Goal: Task Accomplishment & Management: Use online tool/utility

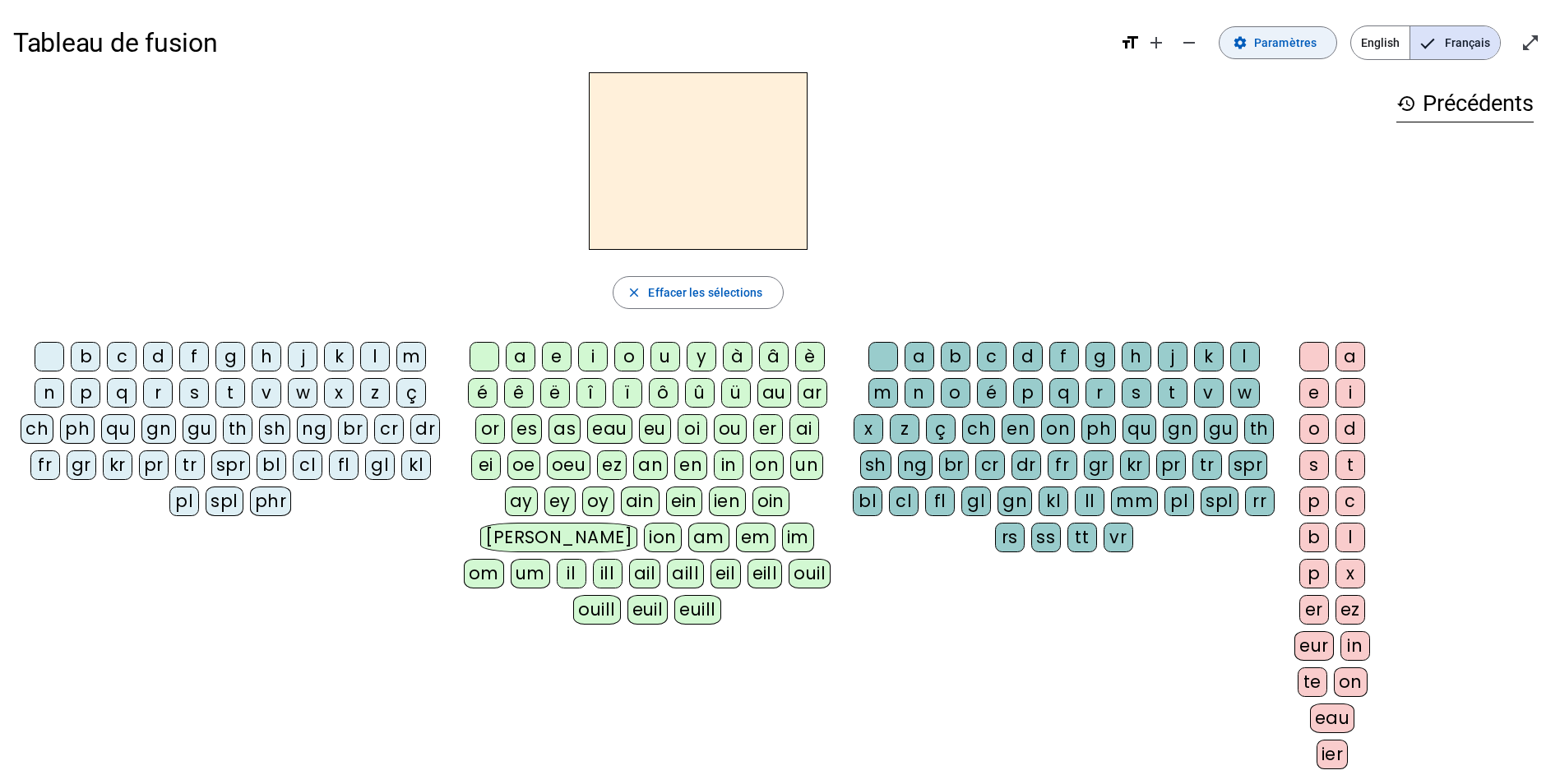
click at [1291, 55] on span at bounding box center [1277, 43] width 117 height 39
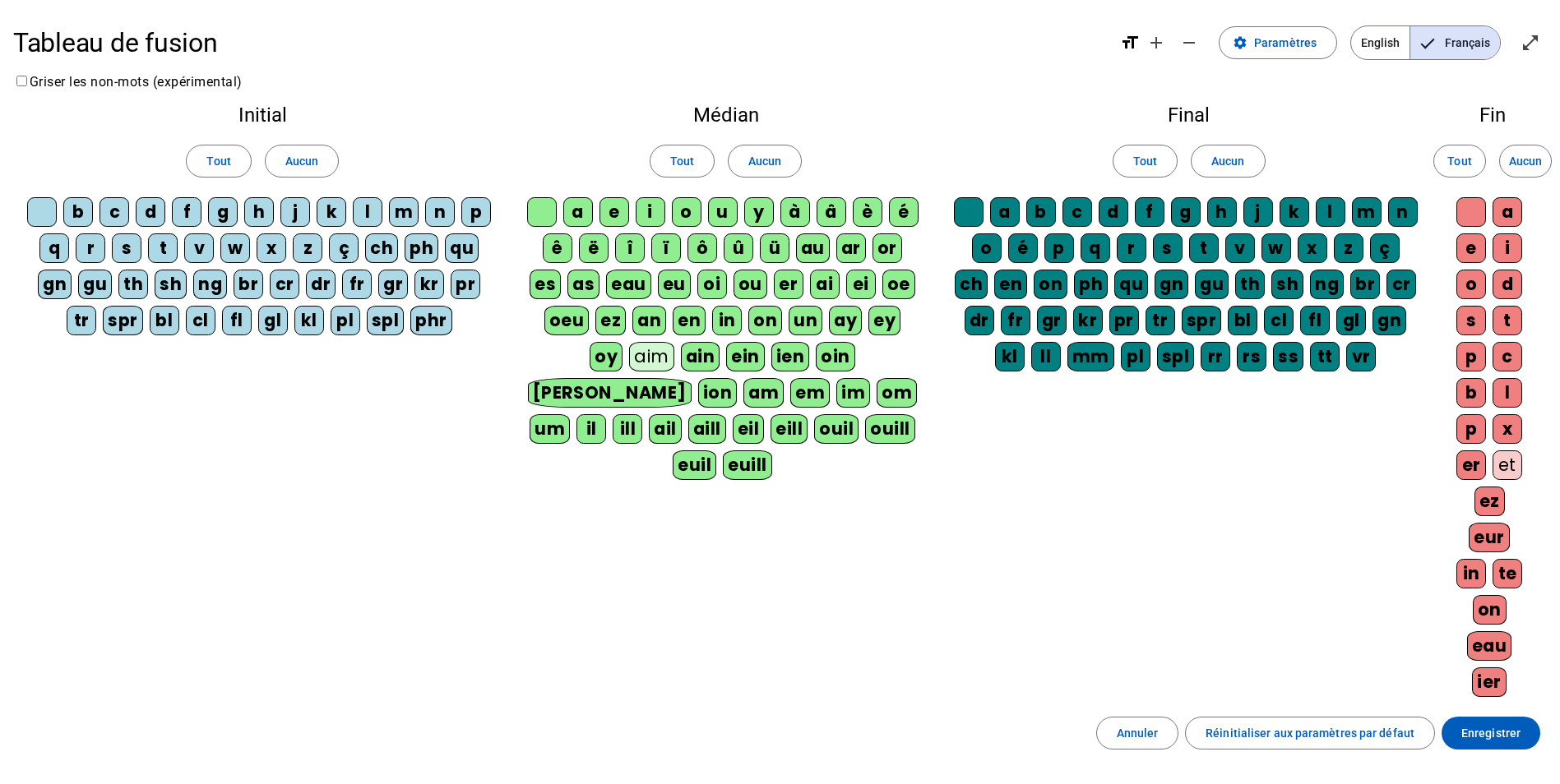
click at [980, 207] on div at bounding box center [968, 212] width 30 height 30
click at [1010, 209] on div "a" at bounding box center [1005, 212] width 30 height 30
click at [1043, 210] on div "b" at bounding box center [1041, 212] width 30 height 30
drag, startPoint x: 1043, startPoint y: 210, endPoint x: 1128, endPoint y: 211, distance: 85.0
click at [1112, 211] on div "d" at bounding box center [1113, 212] width 30 height 30
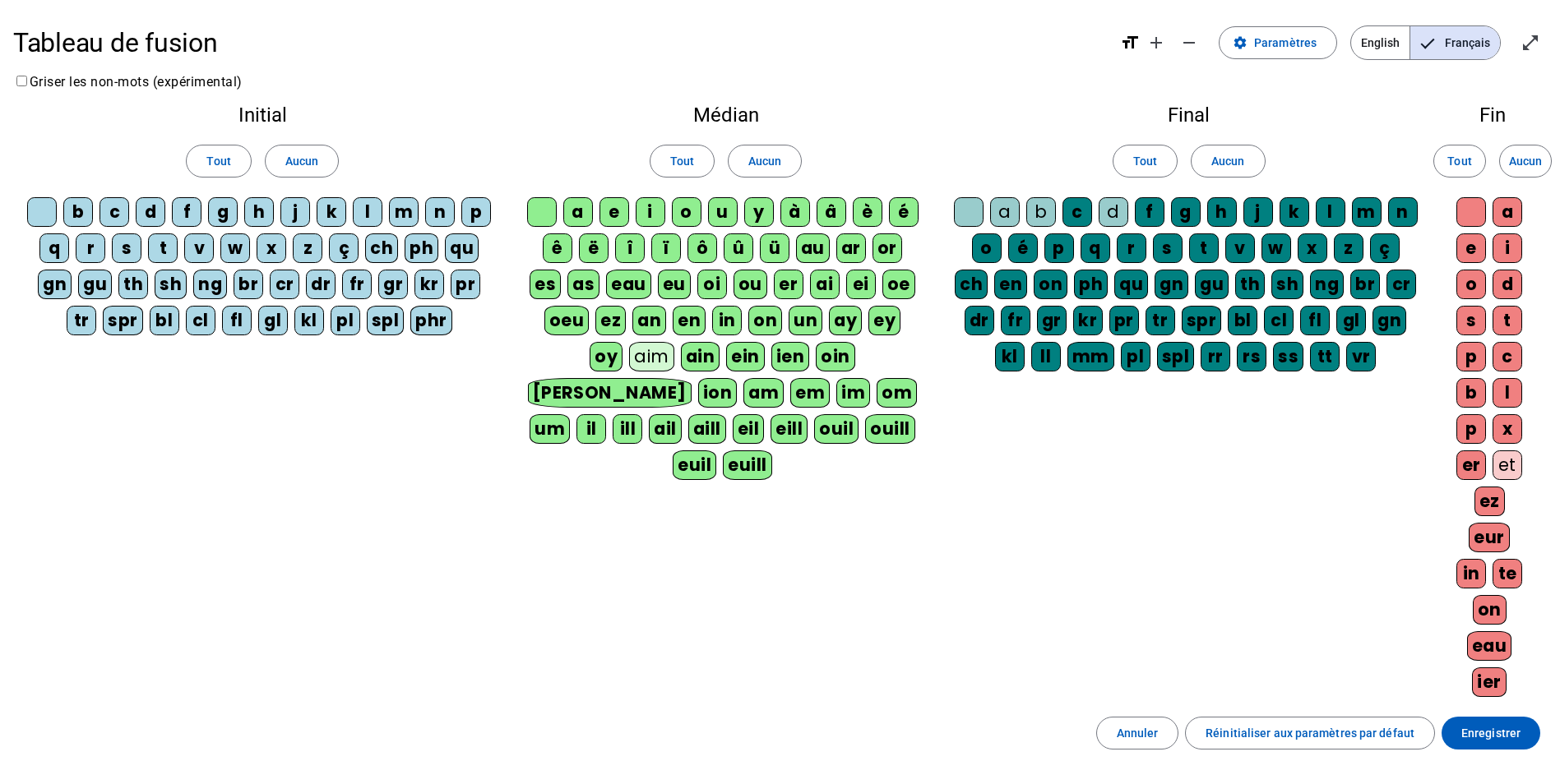
drag, startPoint x: 1166, startPoint y: 212, endPoint x: 1179, endPoint y: 209, distance: 13.3
click at [1167, 212] on letter-bubble "f" at bounding box center [1152, 215] width 36 height 36
click at [1152, 157] on span "Tout" at bounding box center [1145, 161] width 24 height 20
click at [1223, 164] on span "Aucun" at bounding box center [1227, 161] width 33 height 20
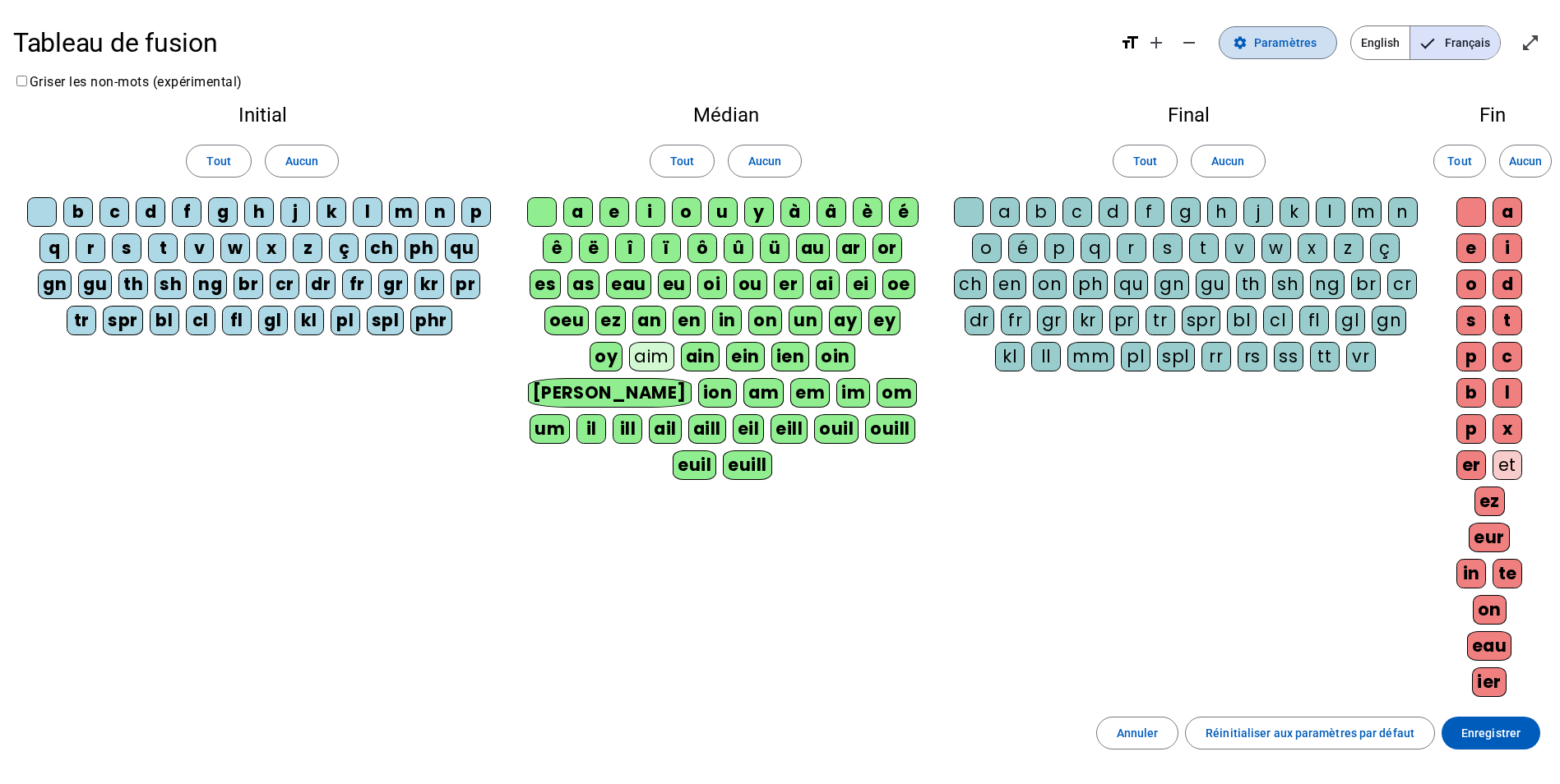
click at [1247, 45] on mat-icon "settings" at bounding box center [1239, 43] width 14 height 14
click at [1289, 741] on span "Réinitialiser aux paramètres par défaut" at bounding box center [1309, 733] width 209 height 20
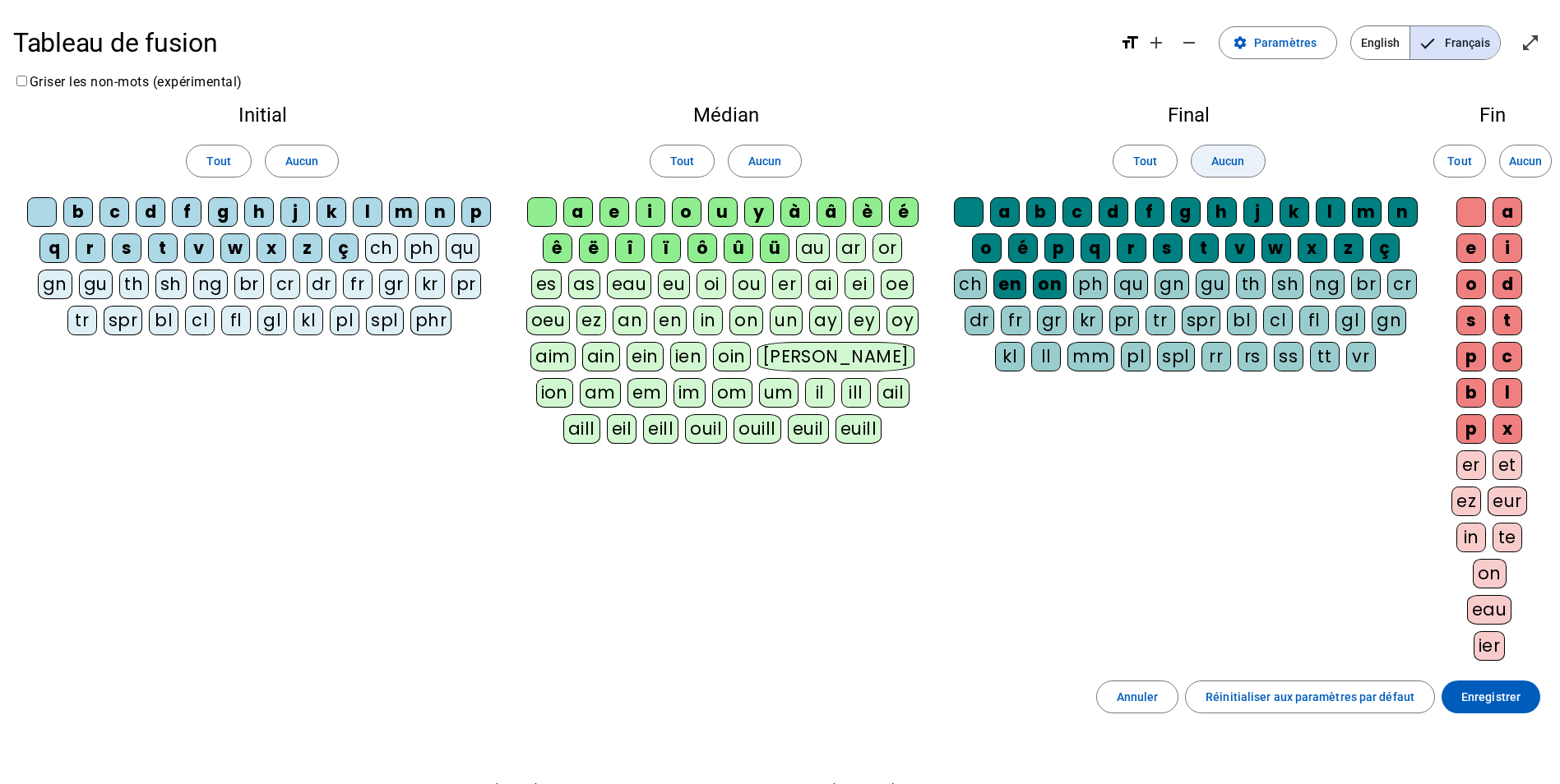
click at [1225, 159] on span "Aucun" at bounding box center [1227, 161] width 33 height 20
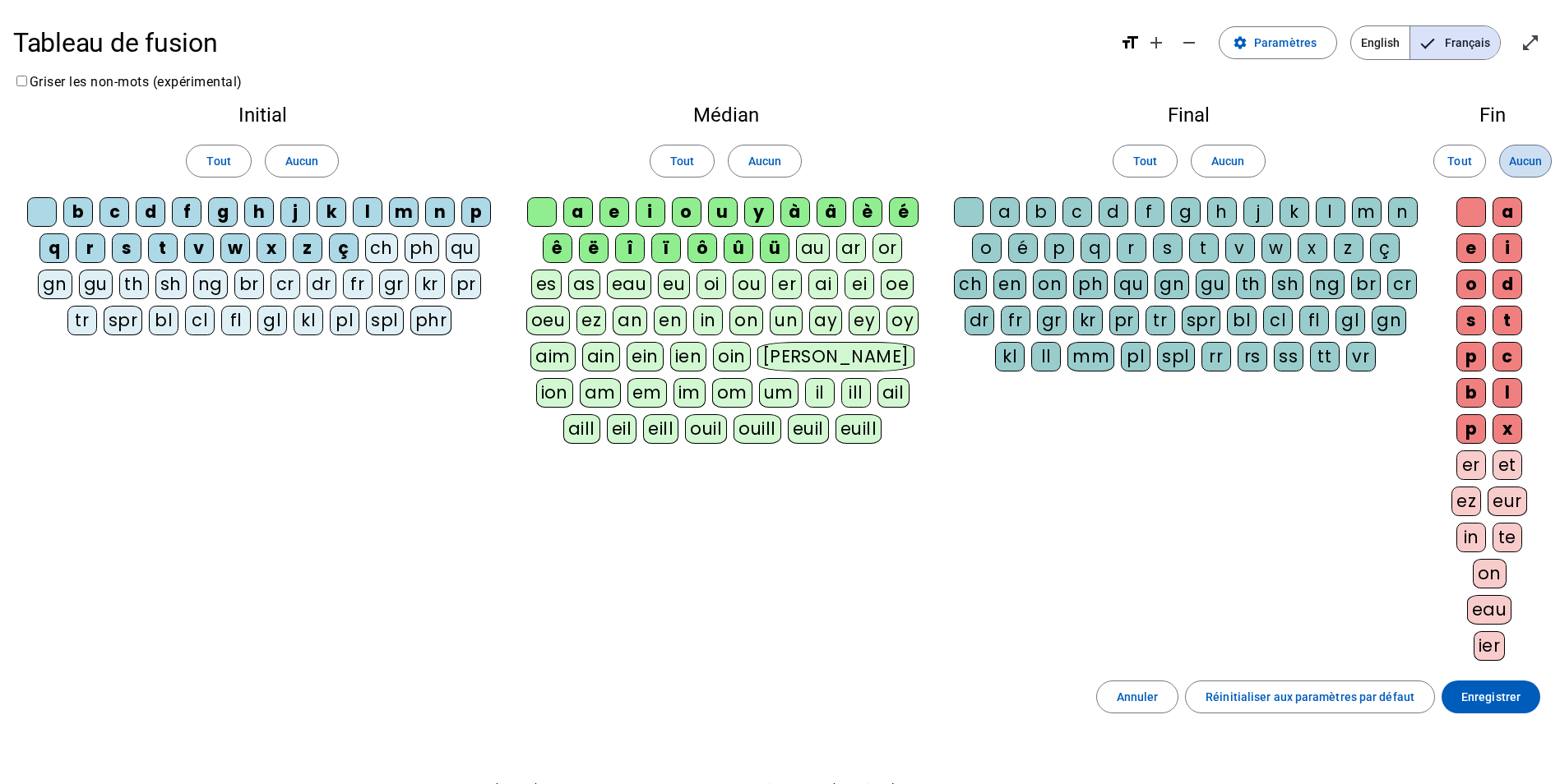
click at [1518, 171] on span at bounding box center [1525, 161] width 51 height 39
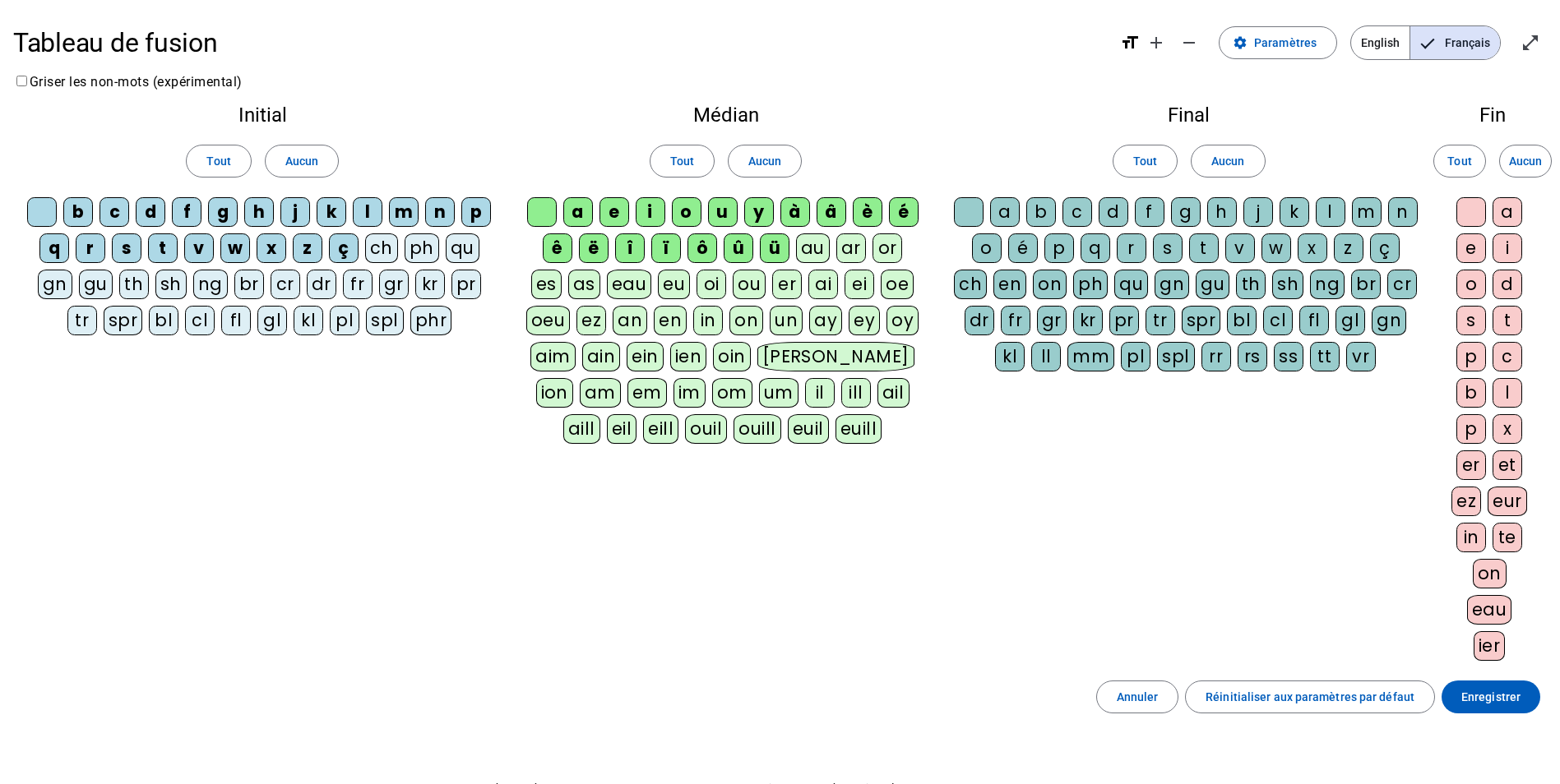
click at [1366, 39] on span "English" at bounding box center [1379, 43] width 59 height 33
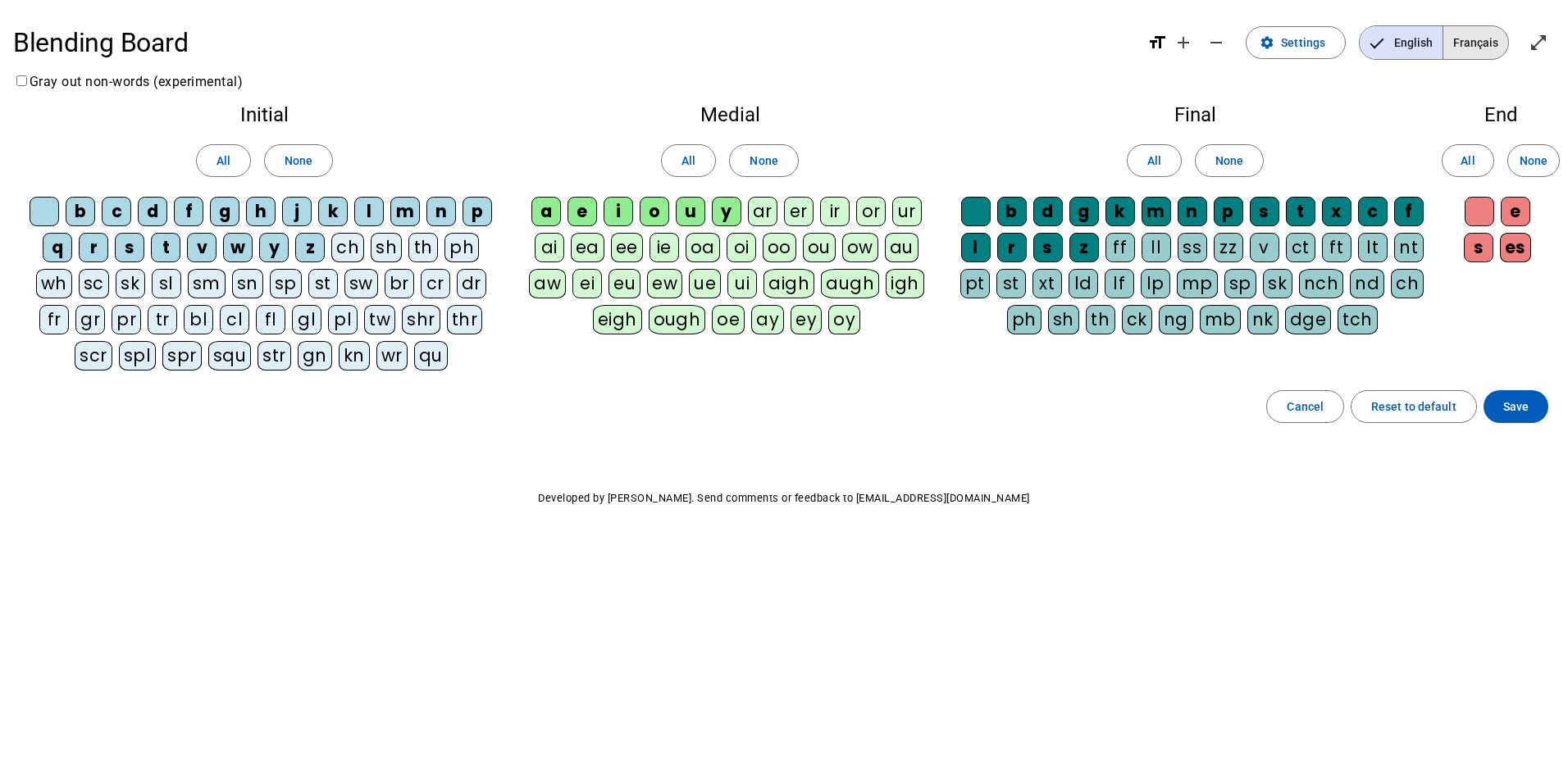
click at [1463, 38] on span "Français" at bounding box center [1475, 42] width 65 height 33
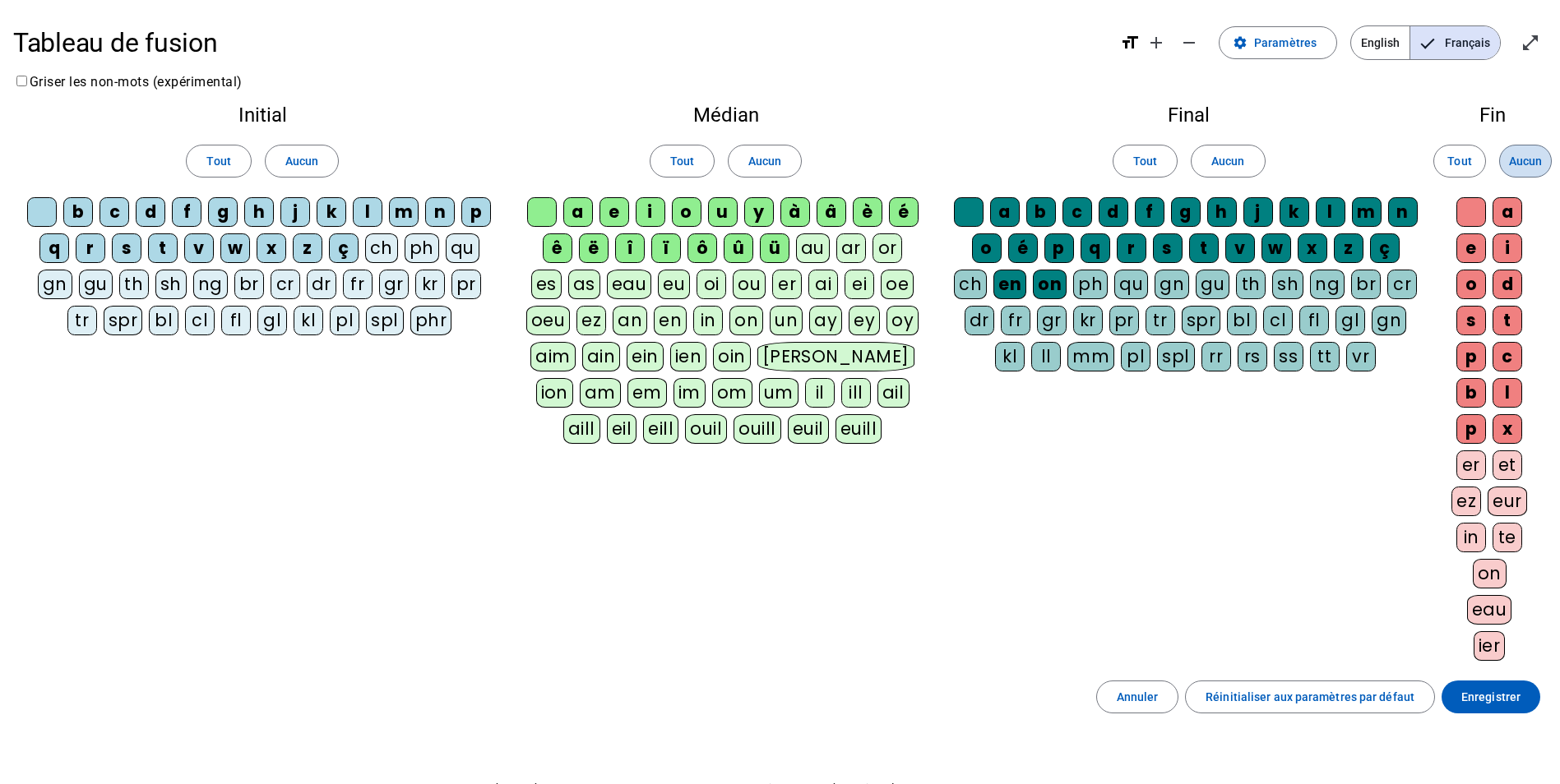
click at [1535, 155] on span "Aucun" at bounding box center [1525, 161] width 33 height 20
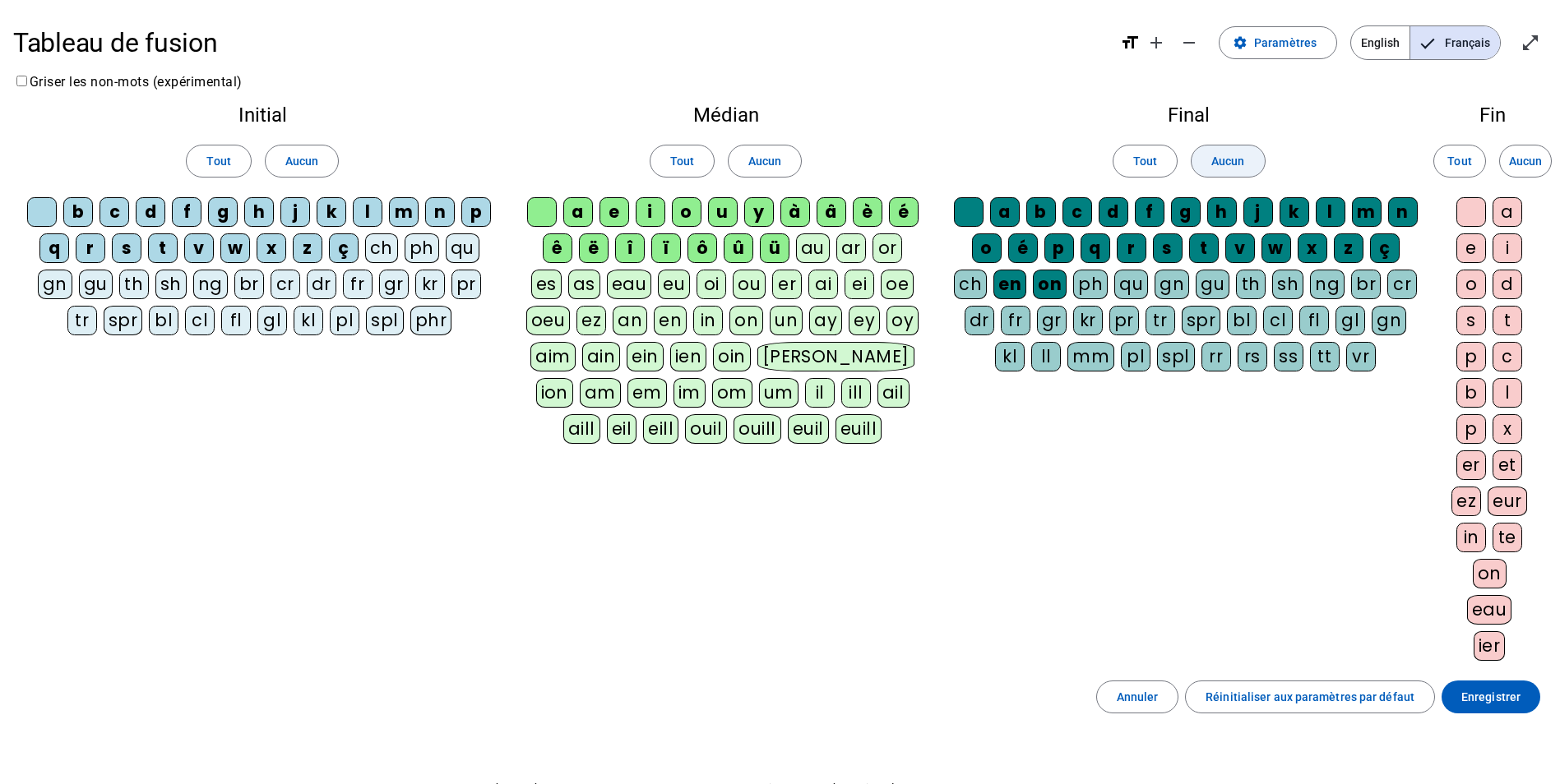
click at [1234, 155] on span "Aucun" at bounding box center [1227, 161] width 33 height 20
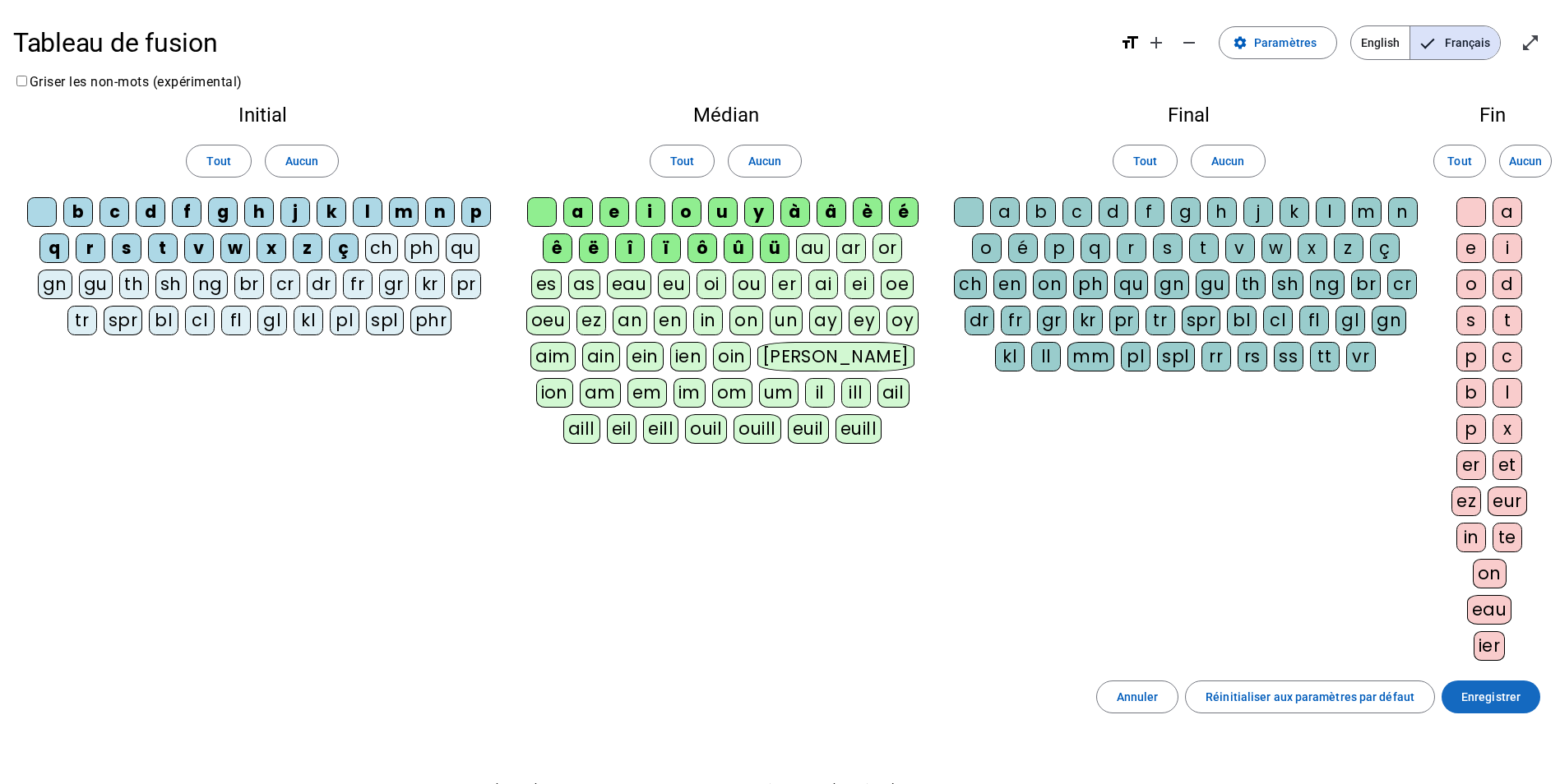
click at [1493, 703] on span "Enregistrer" at bounding box center [1491, 696] width 60 height 20
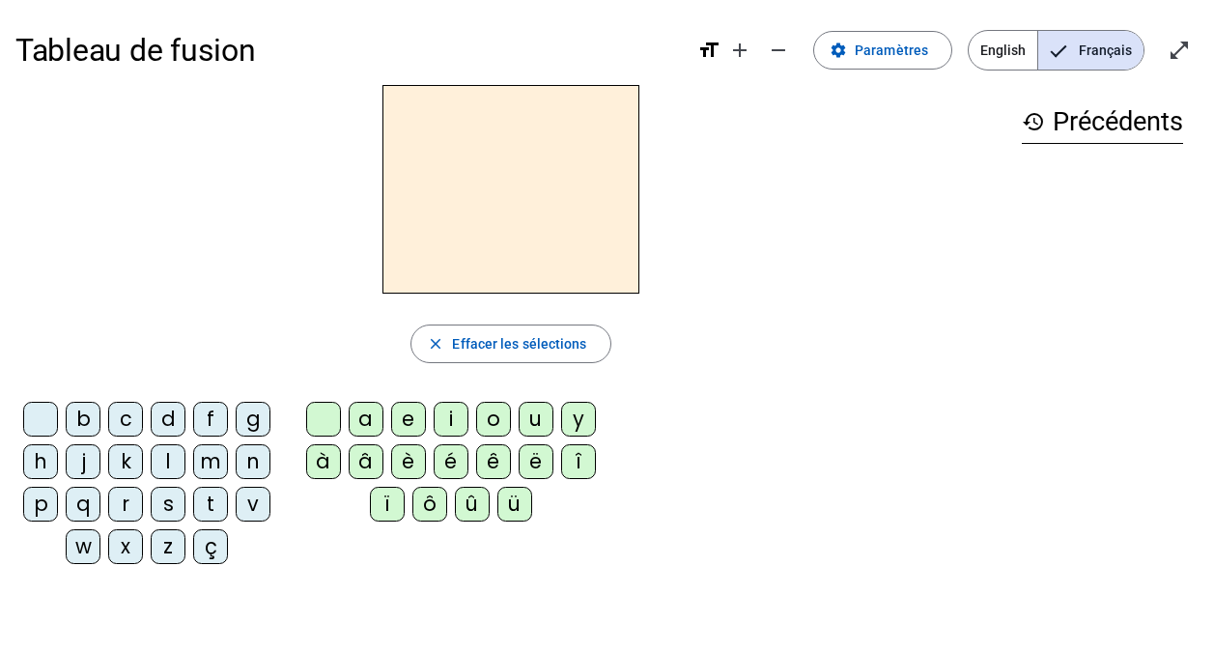
click at [213, 509] on div "t" at bounding box center [210, 504] width 35 height 35
click at [411, 426] on div "e" at bounding box center [408, 419] width 35 height 35
click at [165, 419] on div "d" at bounding box center [168, 419] width 35 height 35
click at [208, 464] on div "m" at bounding box center [210, 461] width 35 height 35
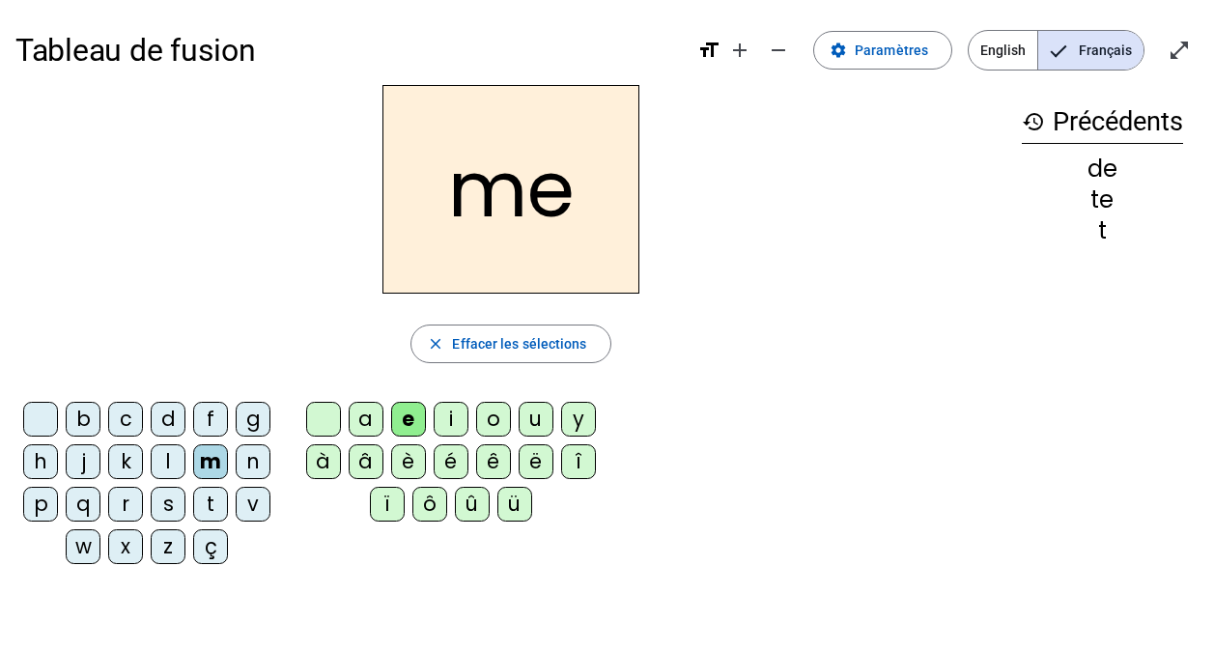
click at [369, 429] on div "a" at bounding box center [366, 419] width 35 height 35
click at [161, 502] on div "s" at bounding box center [168, 504] width 35 height 35
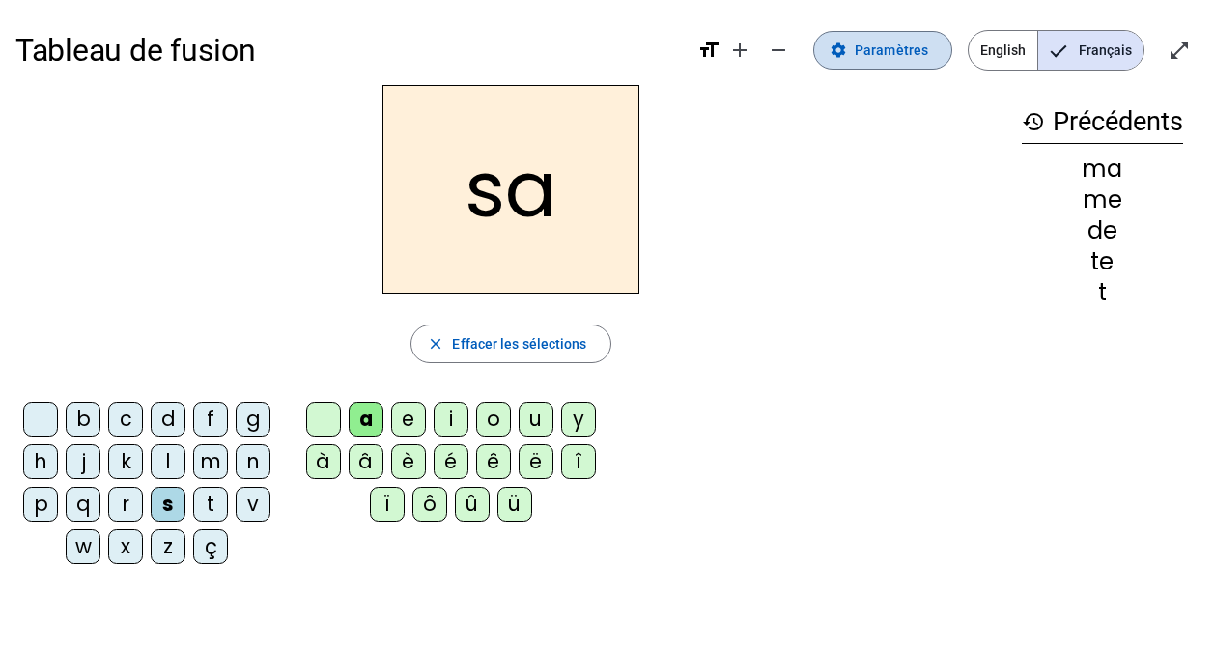
click at [883, 51] on span "Paramètres" at bounding box center [891, 50] width 73 height 23
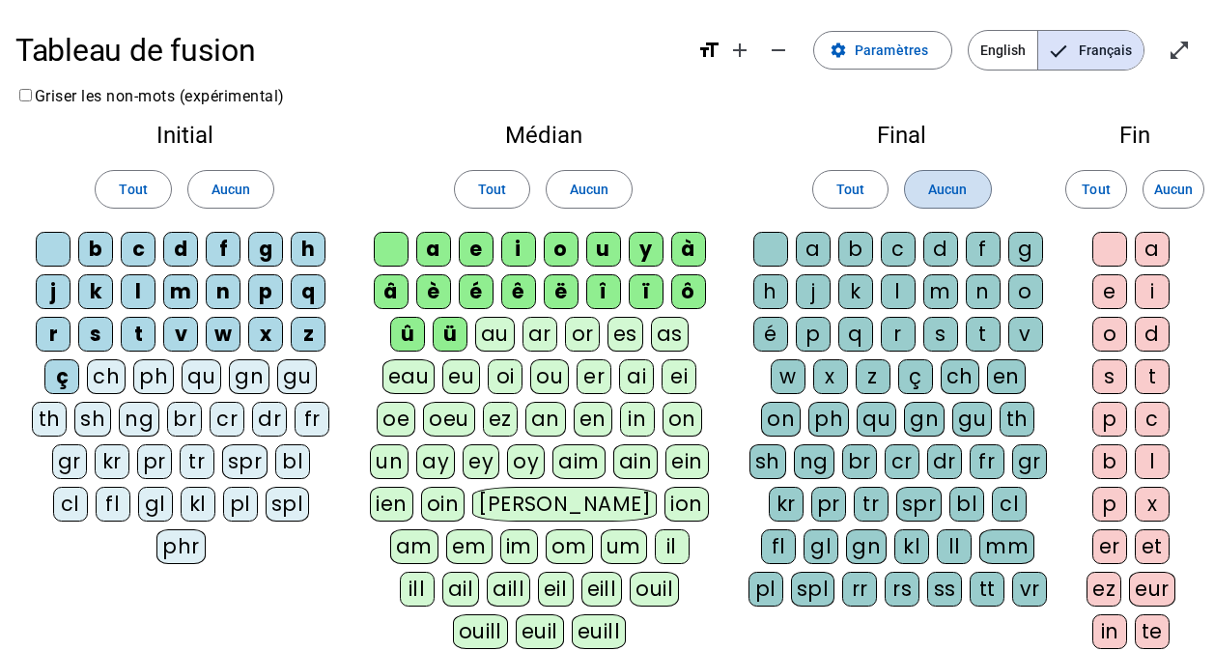
click at [962, 194] on span "Aucun" at bounding box center [947, 189] width 39 height 23
click at [898, 246] on div "c" at bounding box center [898, 249] width 35 height 35
click at [900, 291] on div "l" at bounding box center [898, 291] width 35 height 35
click at [859, 294] on div "k" at bounding box center [855, 291] width 35 height 35
click at [855, 255] on div "b" at bounding box center [855, 249] width 35 height 35
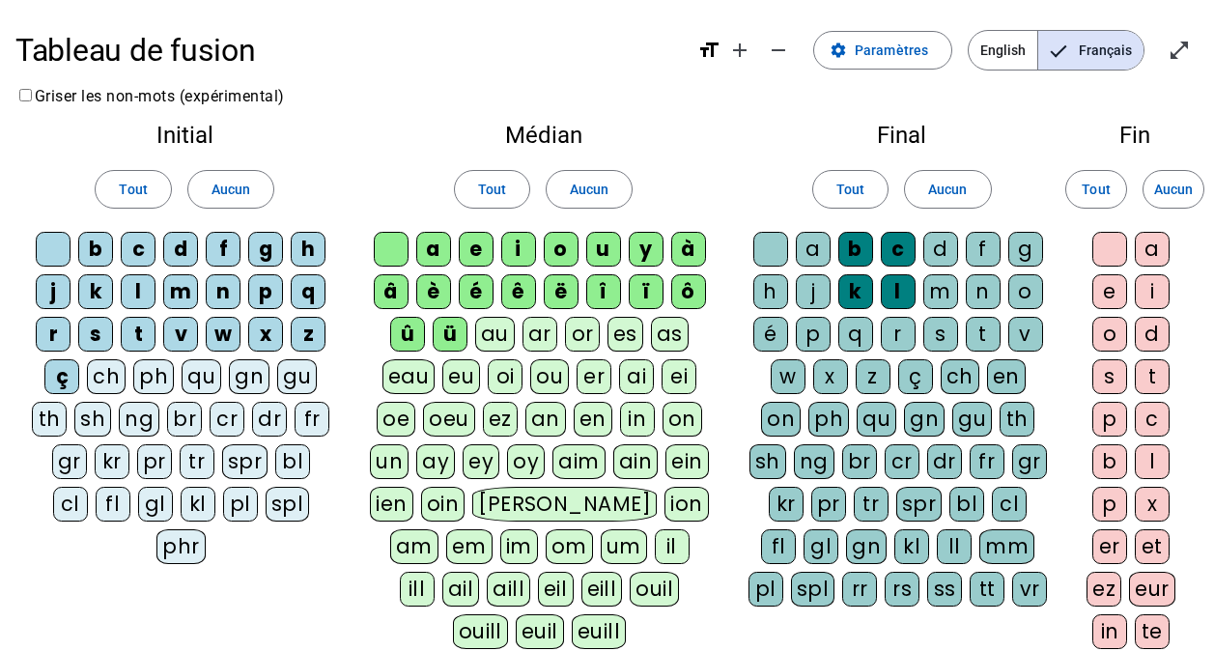
click at [801, 256] on div "a" at bounding box center [813, 249] width 35 height 35
drag, startPoint x: 757, startPoint y: 293, endPoint x: 793, endPoint y: 294, distance: 35.7
click at [761, 293] on div "h" at bounding box center [770, 291] width 35 height 35
click at [809, 294] on div "j" at bounding box center [813, 291] width 35 height 35
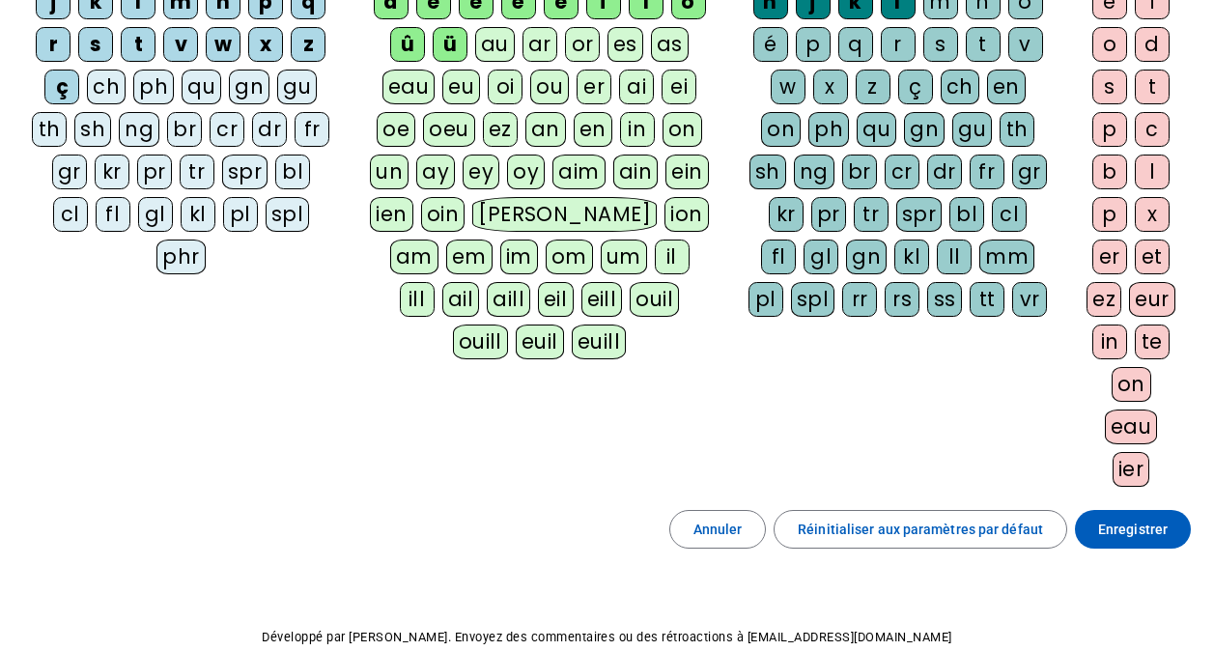
scroll to position [386, 0]
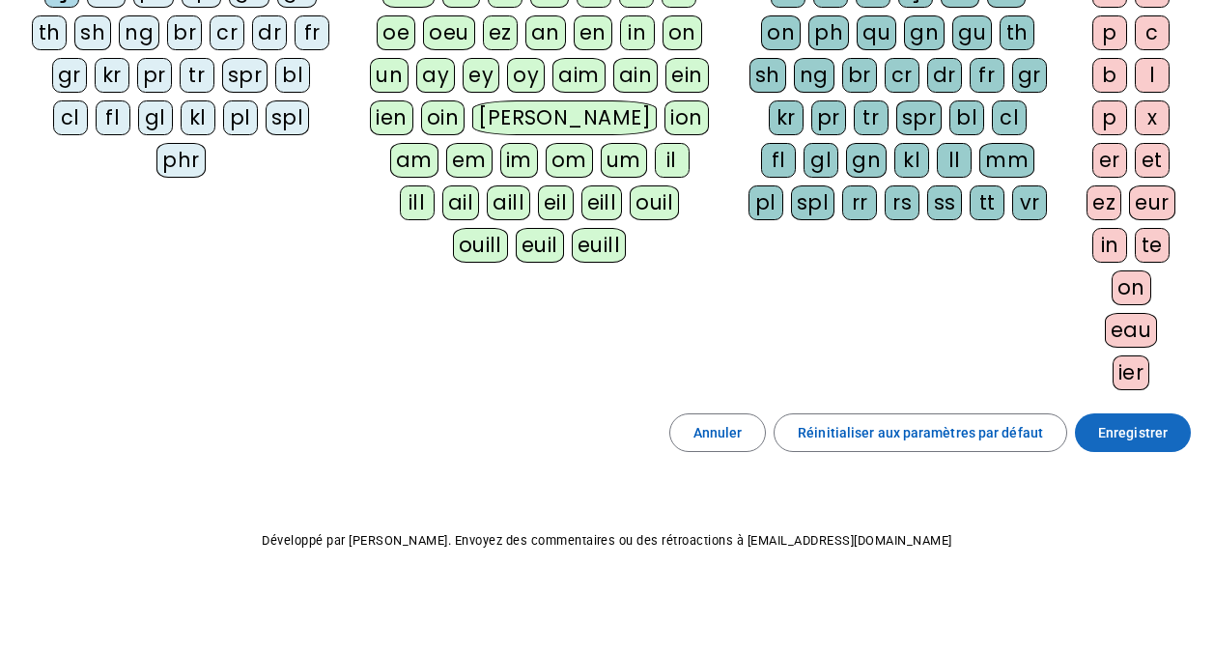
click at [1164, 434] on span "Enregistrer" at bounding box center [1133, 432] width 70 height 23
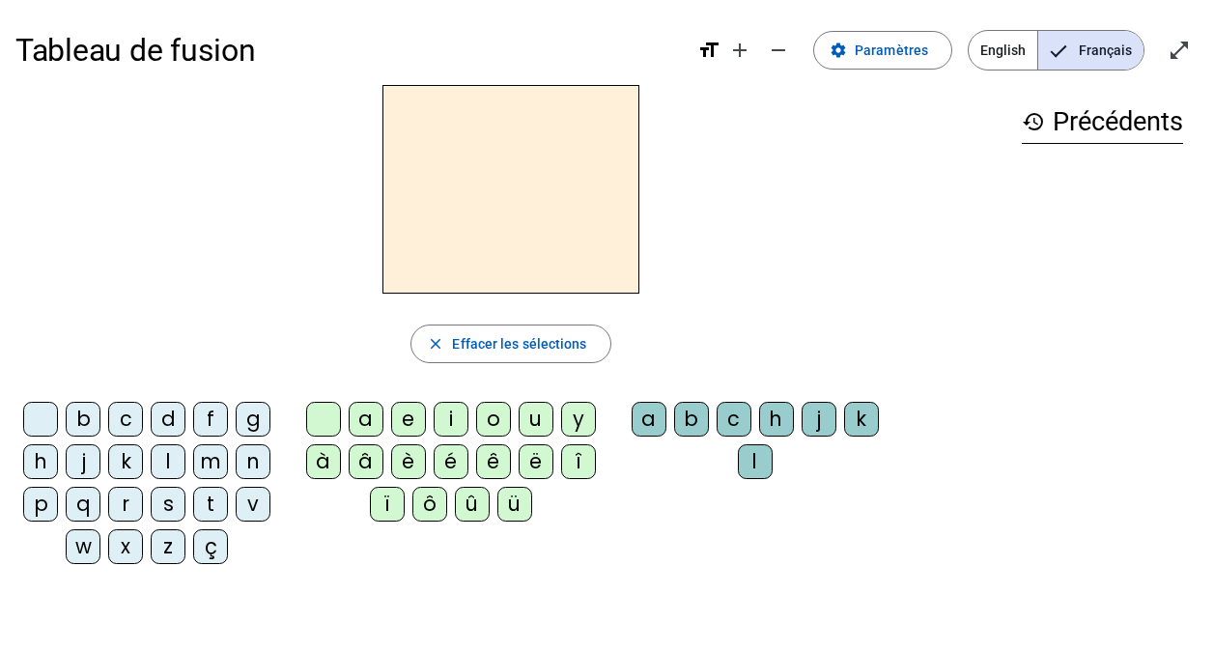
click at [171, 513] on div "s" at bounding box center [168, 504] width 35 height 35
click at [368, 422] on div "a" at bounding box center [366, 419] width 35 height 35
click at [730, 416] on div "c" at bounding box center [733, 419] width 35 height 35
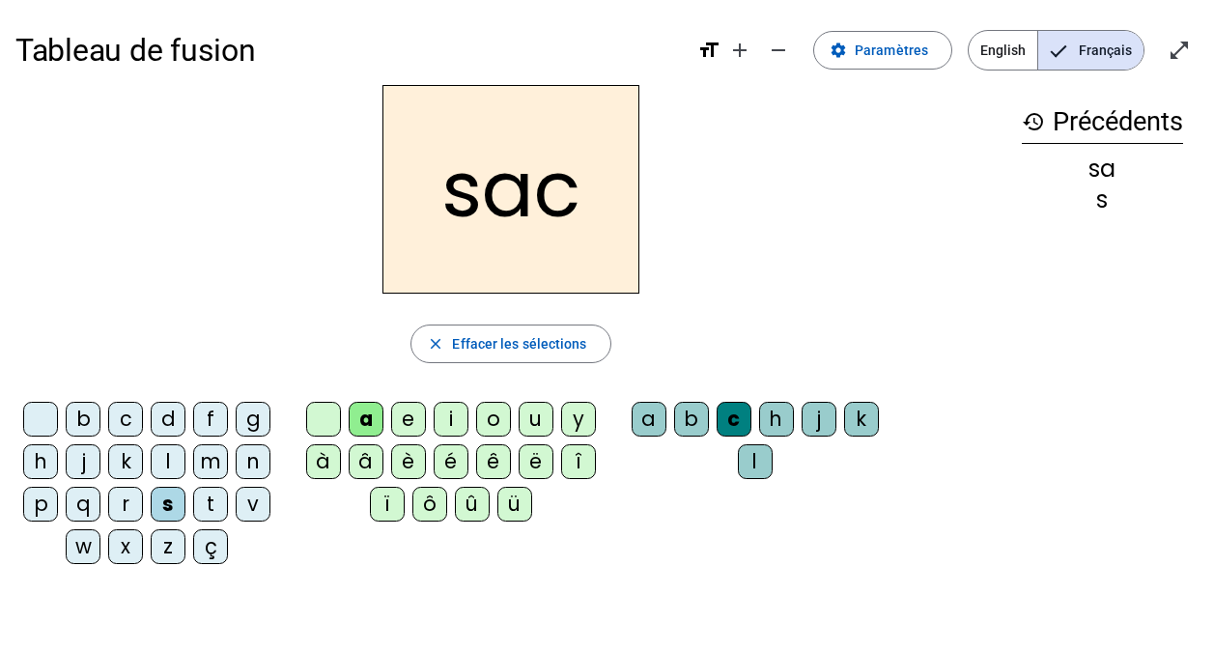
click at [162, 466] on div "l" at bounding box center [168, 461] width 35 height 35
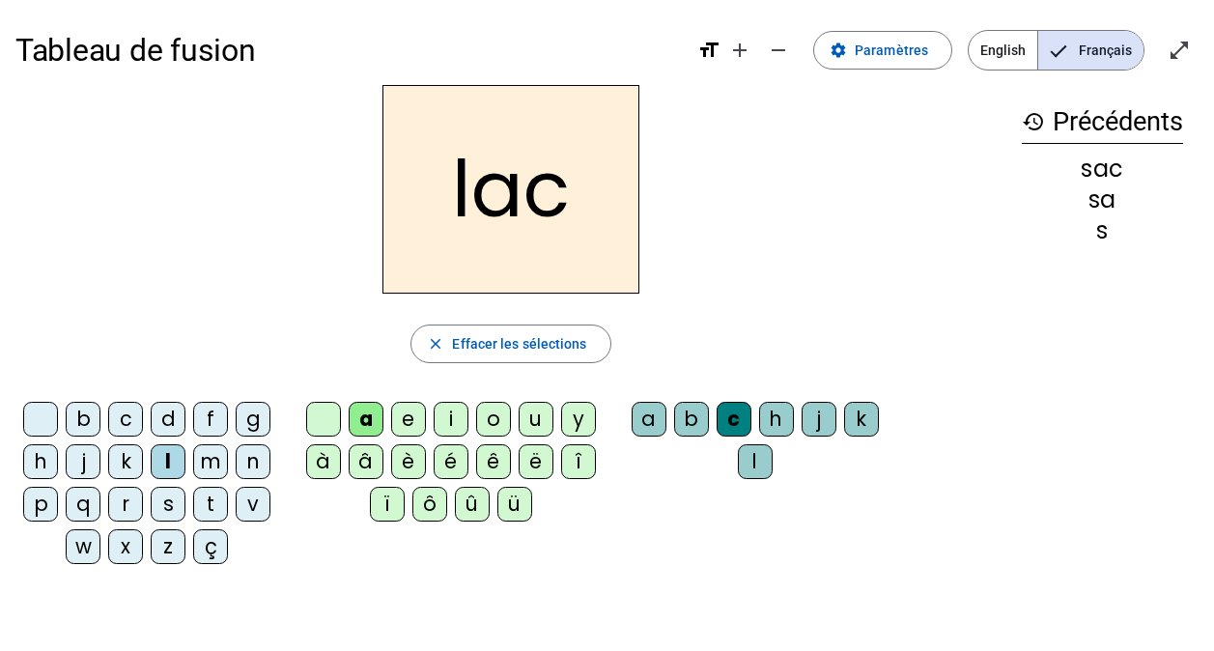
click at [79, 421] on div "b" at bounding box center [83, 419] width 35 height 35
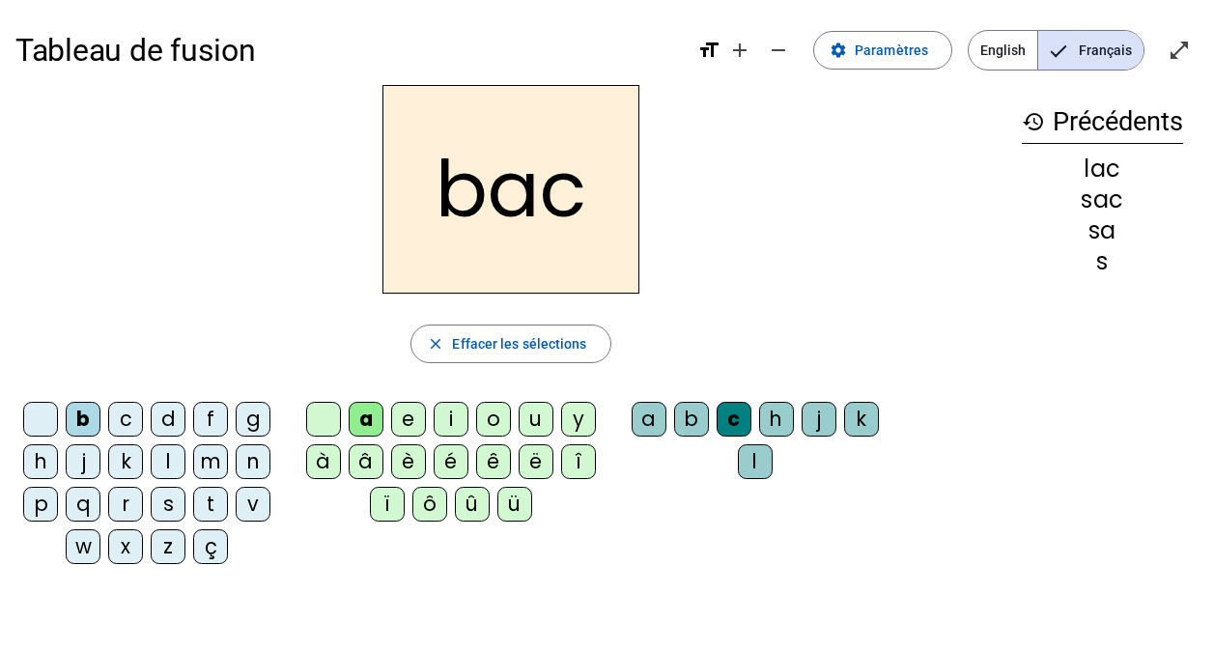
click at [407, 429] on div "e" at bounding box center [408, 419] width 35 height 35
click at [168, 508] on div "s" at bounding box center [168, 504] width 35 height 35
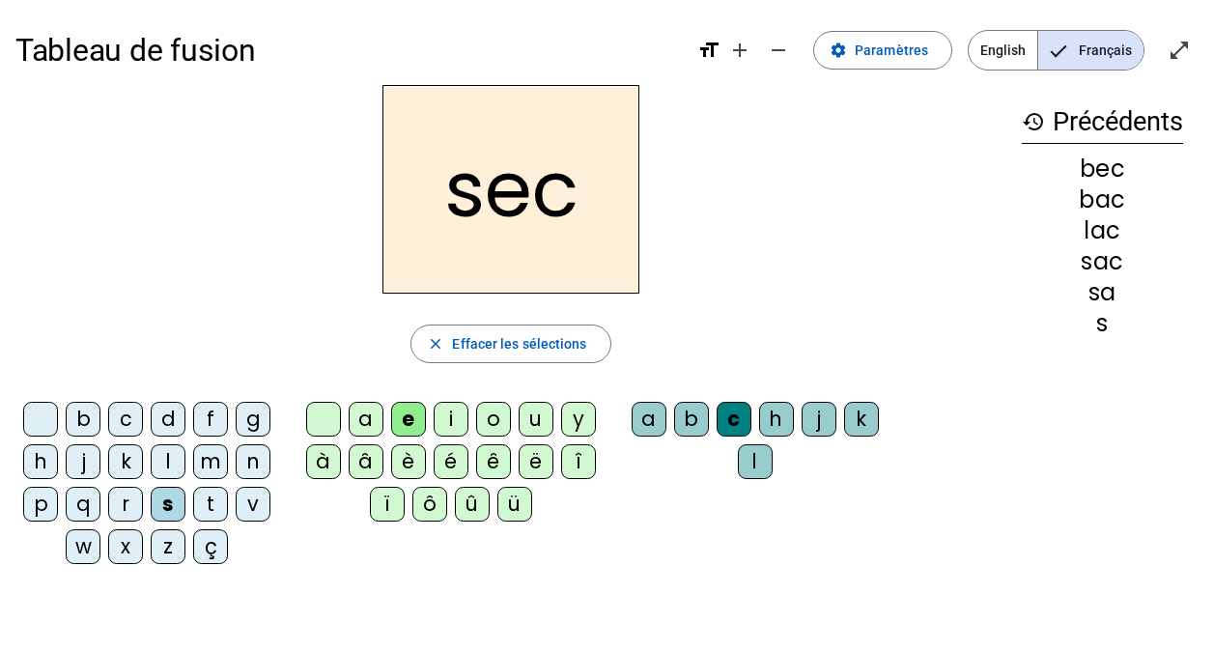
click at [727, 430] on div "c" at bounding box center [733, 419] width 35 height 35
click at [506, 337] on span "Effacer les sélections" at bounding box center [519, 343] width 134 height 23
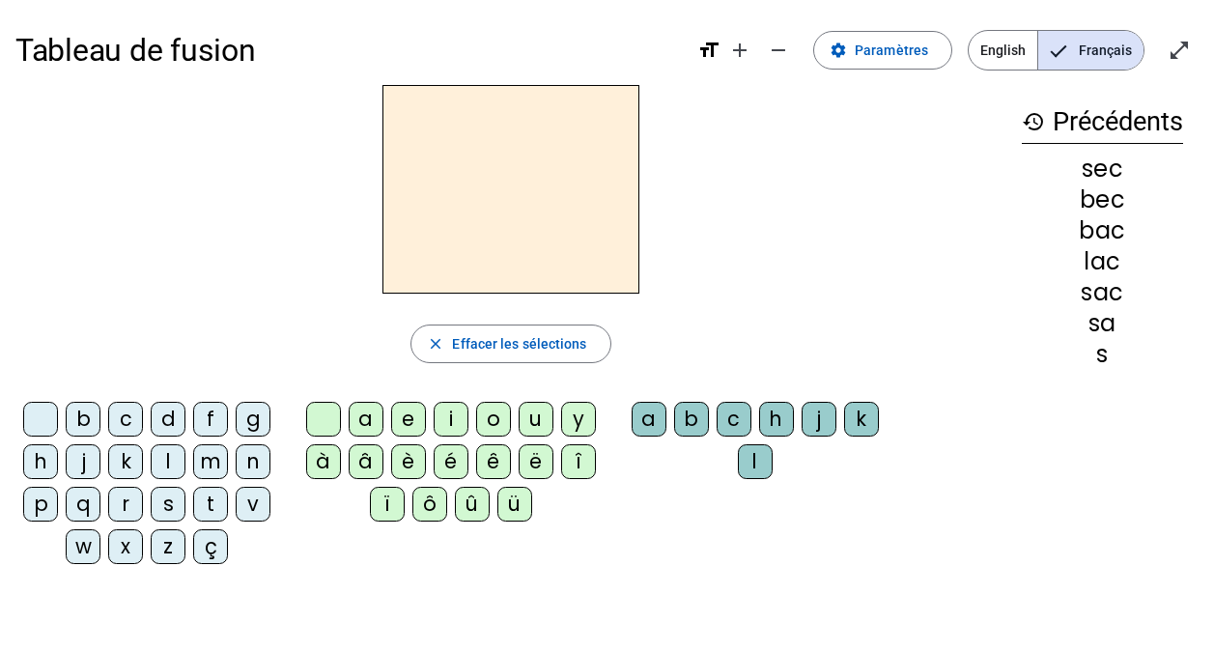
click at [167, 500] on div "s" at bounding box center [168, 504] width 35 height 35
click at [406, 421] on div "e" at bounding box center [408, 419] width 35 height 35
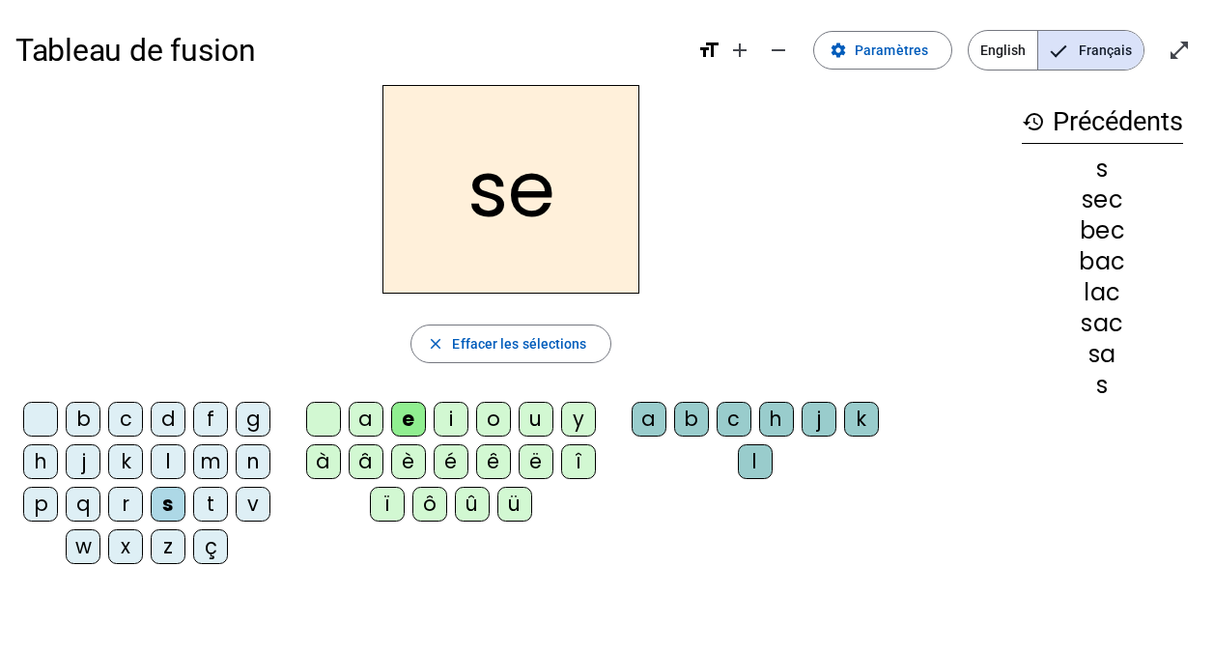
click at [211, 466] on div "m" at bounding box center [210, 461] width 35 height 35
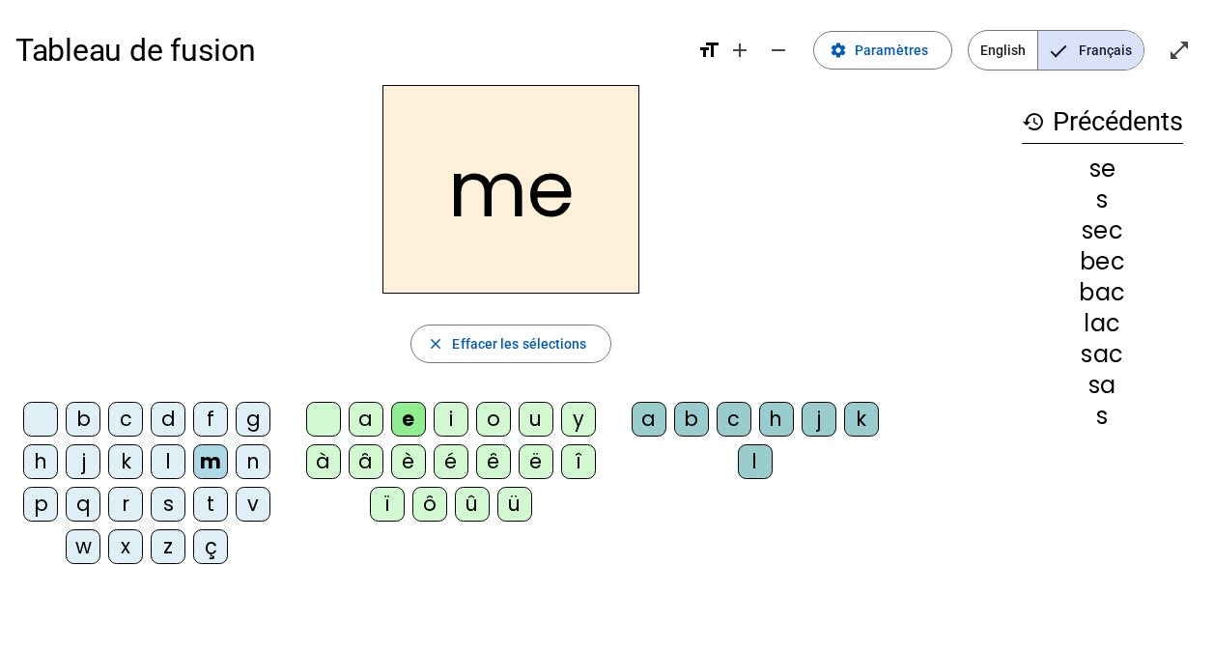
click at [361, 427] on div "a" at bounding box center [366, 419] width 35 height 35
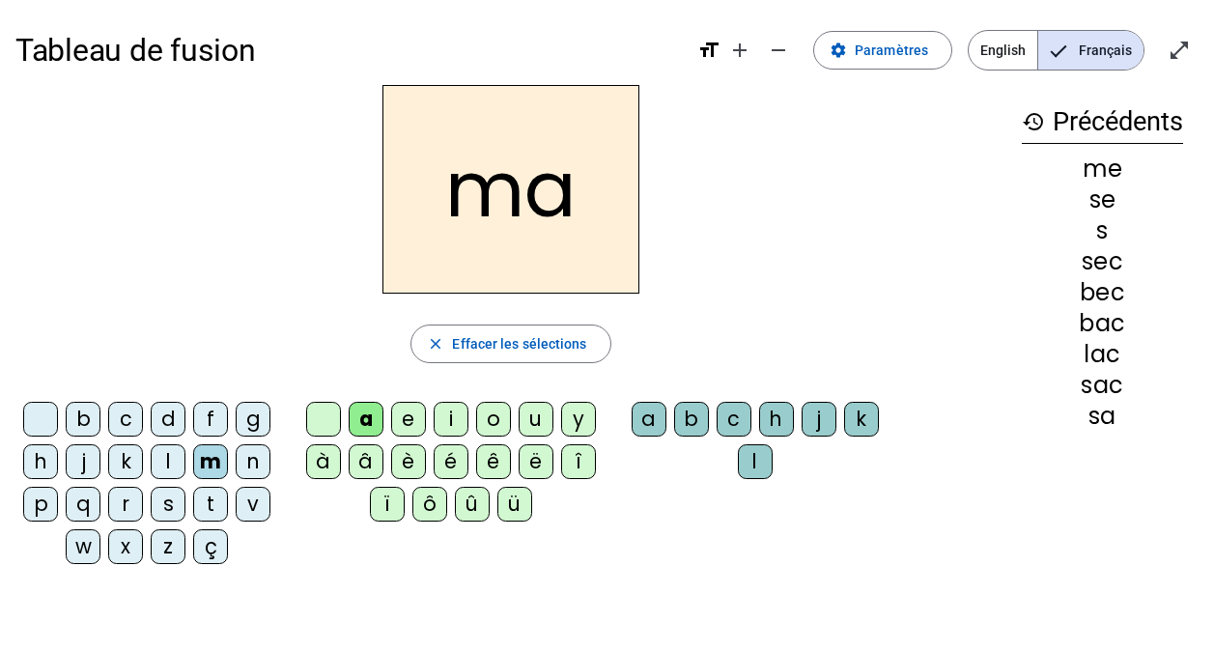
click at [755, 465] on div "l" at bounding box center [755, 461] width 35 height 35
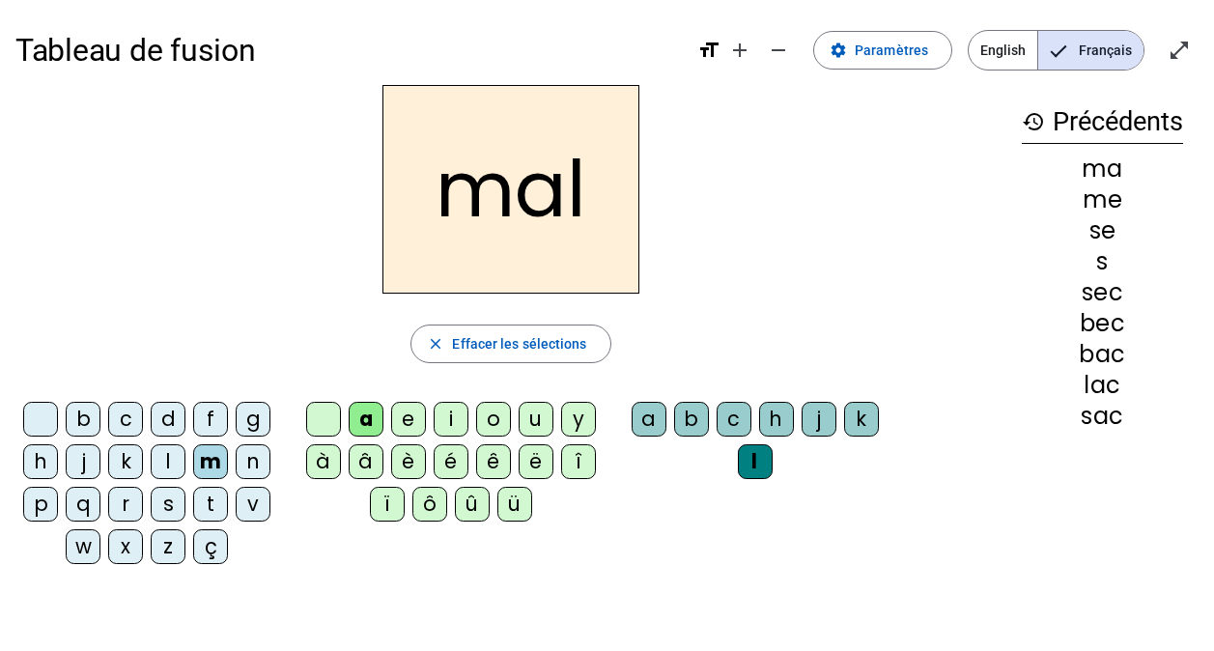
click at [451, 426] on div "i" at bounding box center [451, 419] width 35 height 35
